Goal: Task Accomplishment & Management: Use online tool/utility

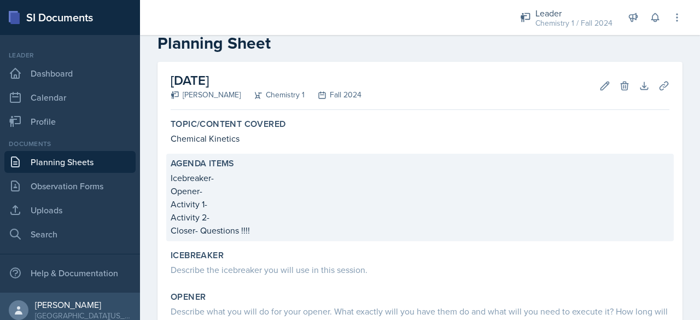
scroll to position [24, 0]
click at [281, 188] on p "Opener-" at bounding box center [420, 190] width 499 height 13
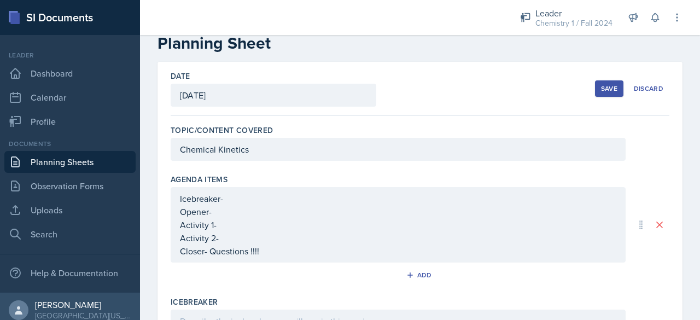
click at [250, 221] on div "Icebreaker- Opener- Activity 1- Activity 2- Closer- Questions !!!!" at bounding box center [398, 225] width 437 height 66
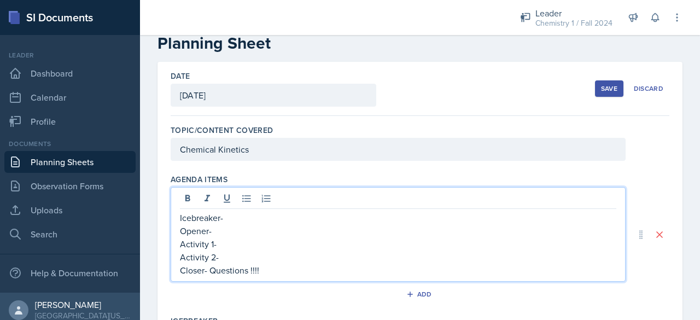
click at [235, 221] on p "Icebreaker-" at bounding box center [398, 217] width 437 height 13
click at [237, 229] on p "Opener-" at bounding box center [398, 230] width 437 height 13
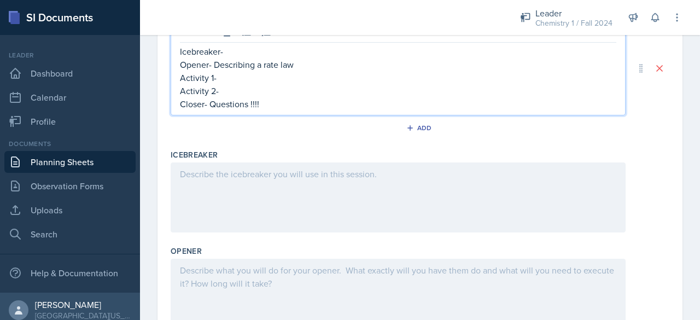
scroll to position [190, 0]
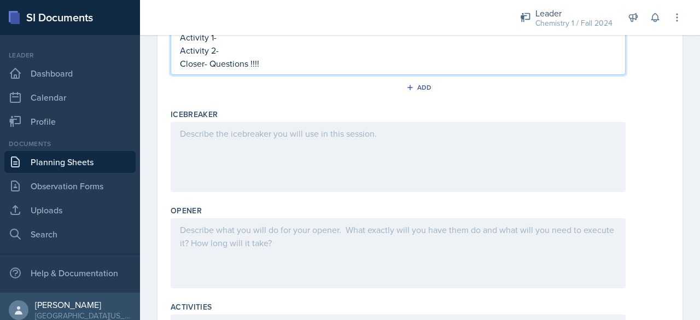
click at [243, 256] on div at bounding box center [398, 253] width 455 height 70
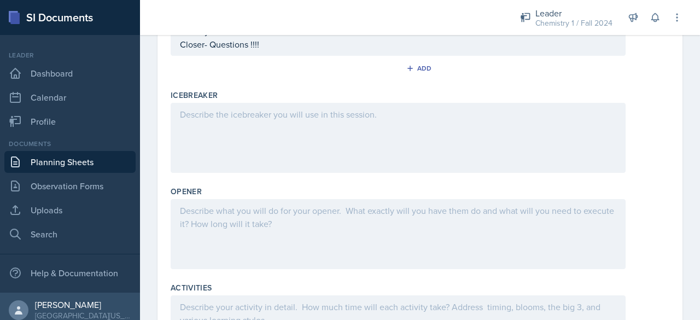
scroll to position [231, 0]
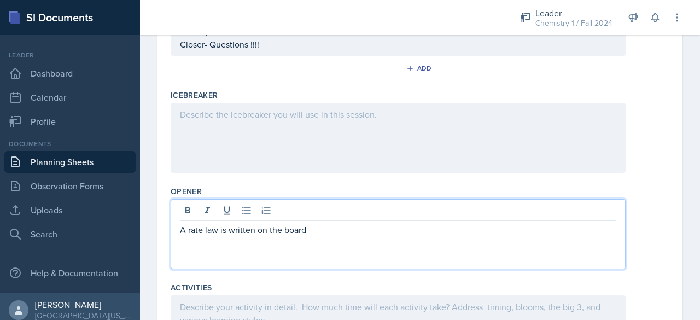
click at [243, 216] on div at bounding box center [398, 212] width 437 height 18
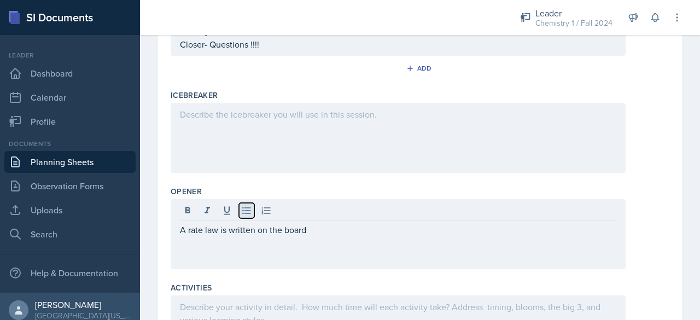
click at [244, 210] on icon at bounding box center [246, 210] width 11 height 11
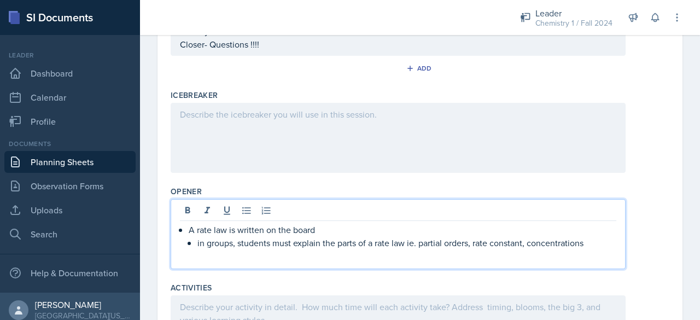
click at [327, 229] on p "A rate law is written on the board" at bounding box center [403, 229] width 428 height 13
click at [608, 244] on div "A rate law is written on the board in groups, students must explain the parts o…" at bounding box center [398, 234] width 455 height 70
click at [599, 244] on p "in groups, students must explain the parts of a rate law ie. partial orders, ra…" at bounding box center [407, 242] width 419 height 13
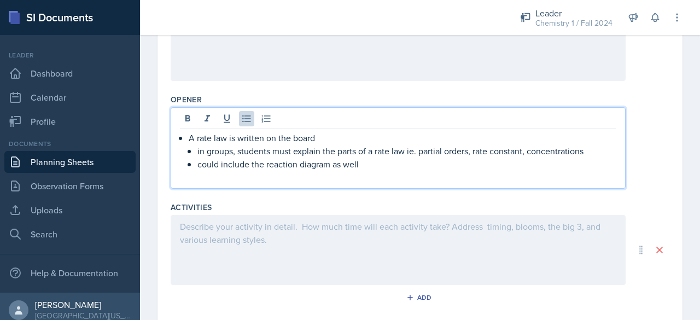
scroll to position [323, 0]
click at [433, 295] on div "Add" at bounding box center [420, 299] width 499 height 21
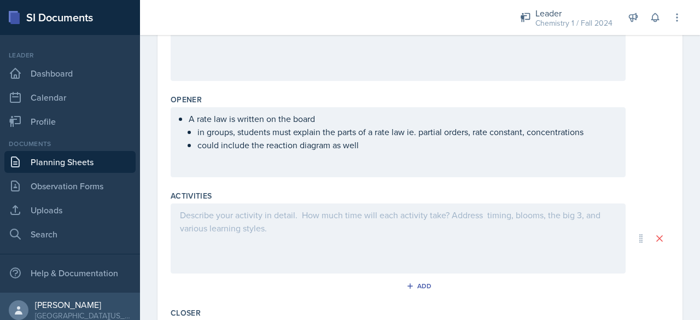
click at [403, 250] on div at bounding box center [398, 239] width 455 height 70
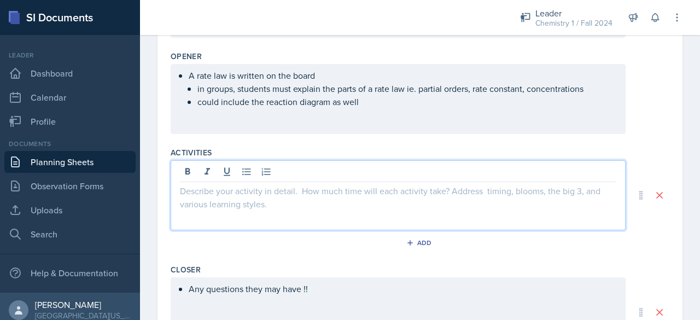
scroll to position [367, 0]
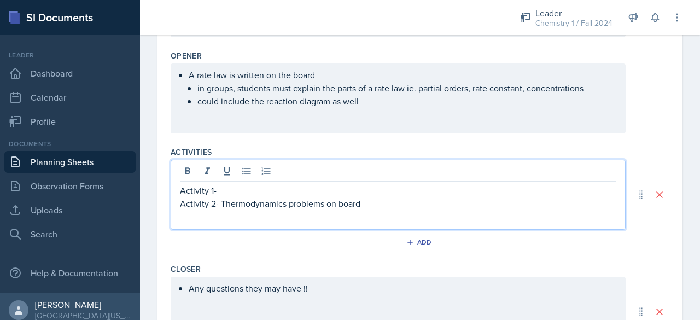
click at [262, 193] on p "Activity 1-" at bounding box center [398, 190] width 437 height 13
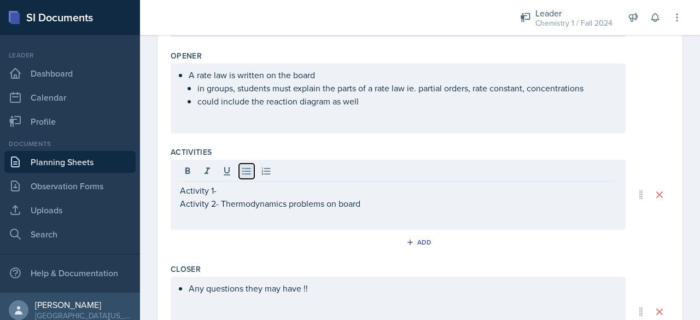
click at [245, 174] on icon at bounding box center [246, 171] width 11 height 11
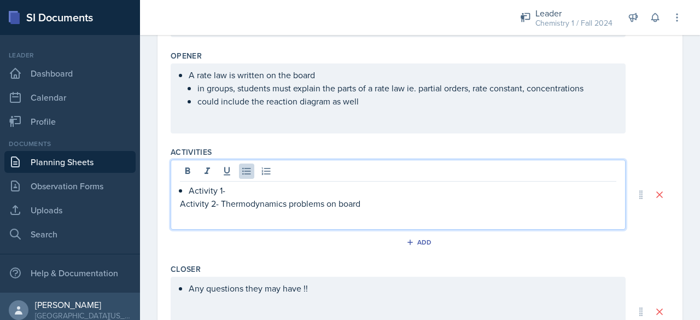
click at [411, 210] on p at bounding box center [398, 216] width 437 height 13
click at [374, 200] on p "Activity 2- Thermodynamics problems on board" at bounding box center [398, 203] width 437 height 13
click at [243, 167] on icon at bounding box center [246, 171] width 11 height 11
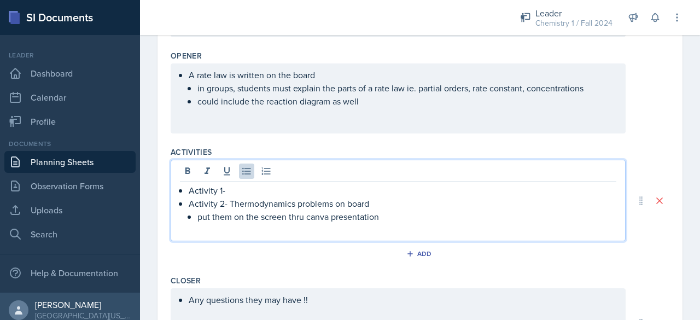
click at [358, 180] on div "Activity 1- Activity 2- Thermodynamics problems on board put them on the screen…" at bounding box center [398, 201] width 455 height 82
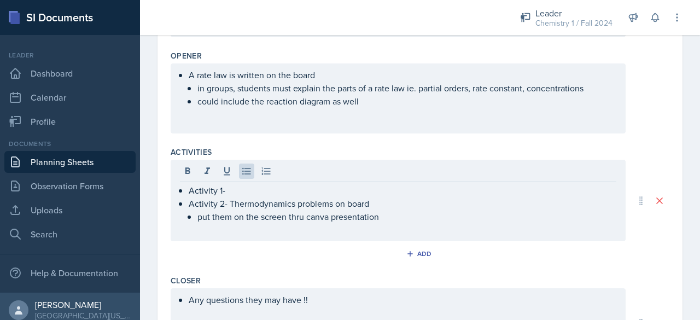
click at [358, 180] on div "Activity 1- Activity 2- Thermodynamics problems on board put them on the screen…" at bounding box center [398, 201] width 455 height 82
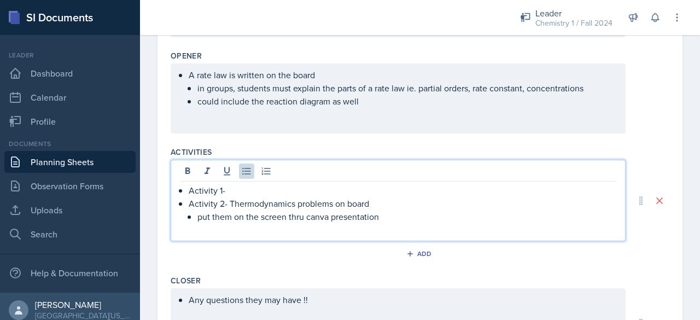
click at [339, 189] on p "Activity 1-" at bounding box center [403, 190] width 428 height 13
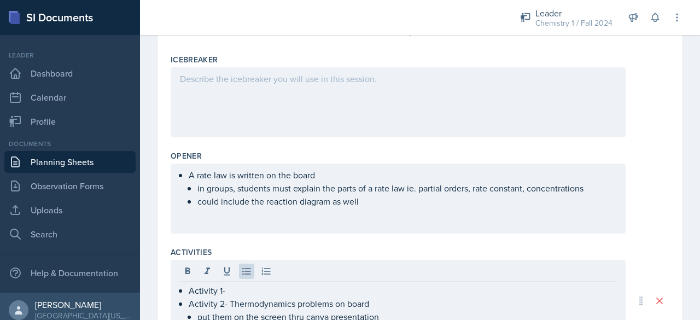
click at [319, 157] on div "Opener" at bounding box center [420, 155] width 499 height 11
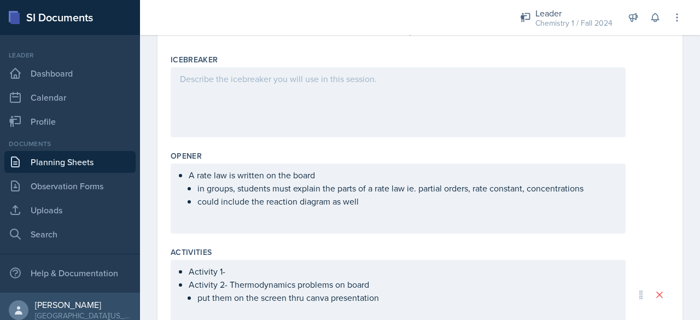
click at [305, 126] on div at bounding box center [398, 102] width 455 height 70
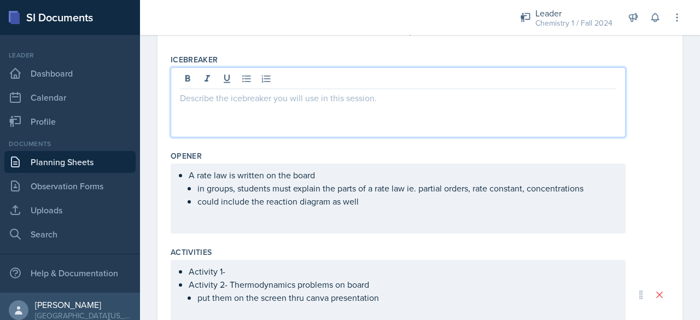
scroll to position [286, 0]
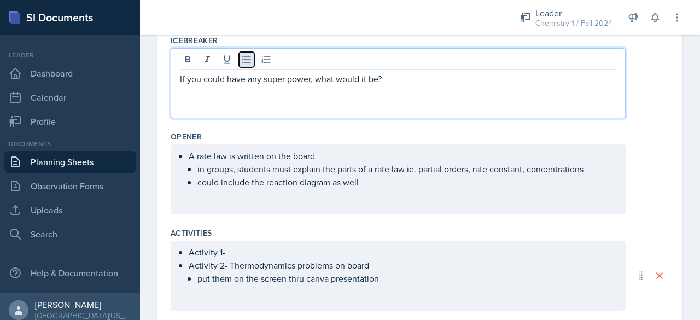
click at [248, 52] on button at bounding box center [246, 59] width 15 height 15
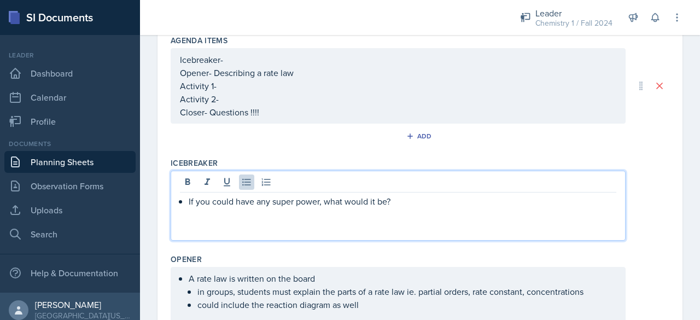
click at [246, 61] on p "Icebreaker-" at bounding box center [398, 59] width 437 height 13
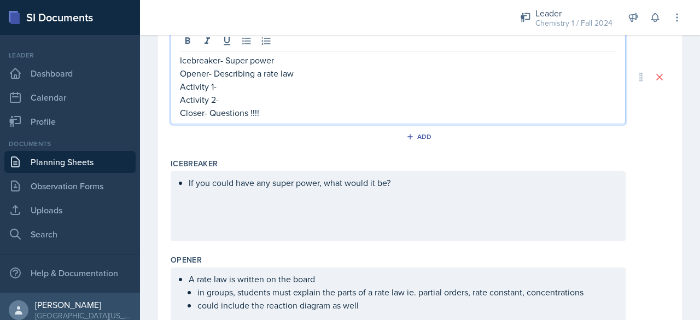
click at [239, 102] on p "Activity 2-" at bounding box center [398, 99] width 437 height 13
click at [232, 80] on p "Activity 1-" at bounding box center [398, 86] width 437 height 13
click at [276, 130] on div "Add" at bounding box center [420, 139] width 499 height 21
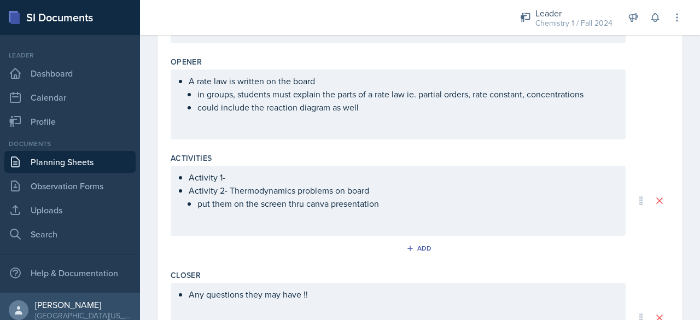
click at [314, 205] on p "put them on the screen thru canva presentation" at bounding box center [407, 203] width 419 height 13
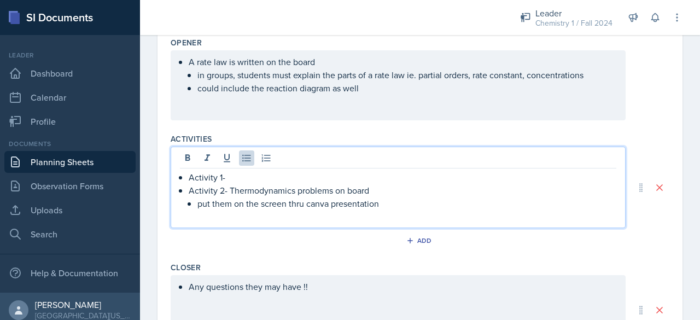
click at [284, 175] on p "Activity 1-" at bounding box center [403, 177] width 428 height 13
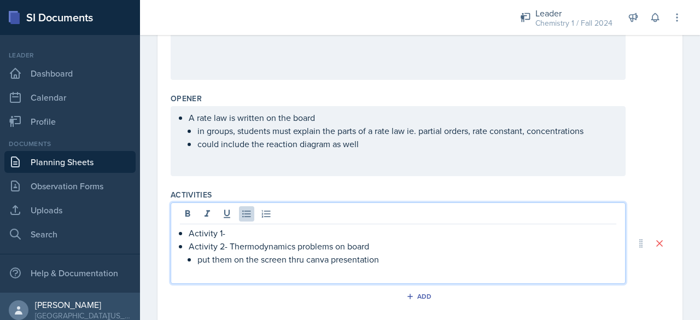
scroll to position [325, 0]
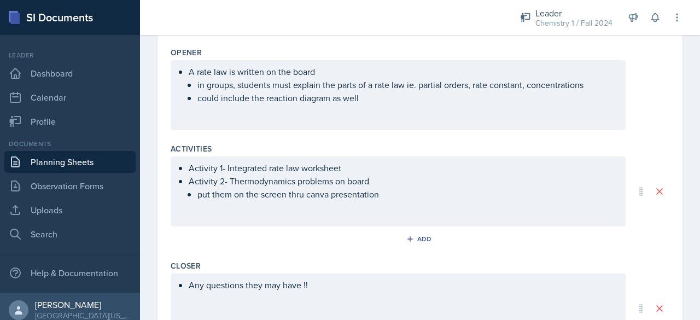
scroll to position [370, 0]
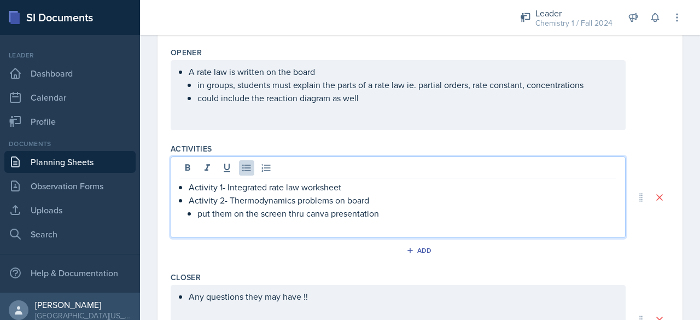
click at [348, 181] on p "Activity 1- Integrated rate law worksheet" at bounding box center [403, 187] width 428 height 13
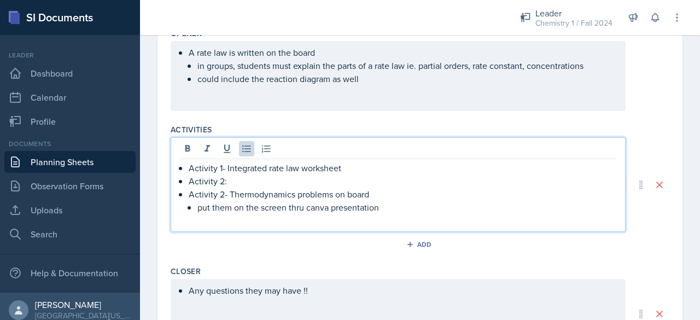
click at [221, 196] on p "Activity 2- Thermodynamics problems on board" at bounding box center [403, 194] width 428 height 13
click at [242, 182] on p "Activity 2:" at bounding box center [403, 181] width 428 height 13
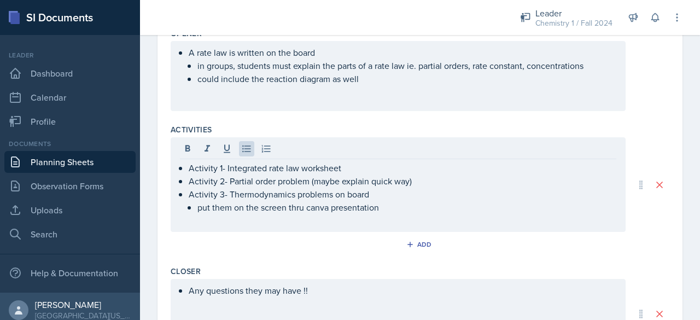
click at [455, 266] on div "Closer" at bounding box center [420, 271] width 499 height 11
